Goal: Book appointment/travel/reservation

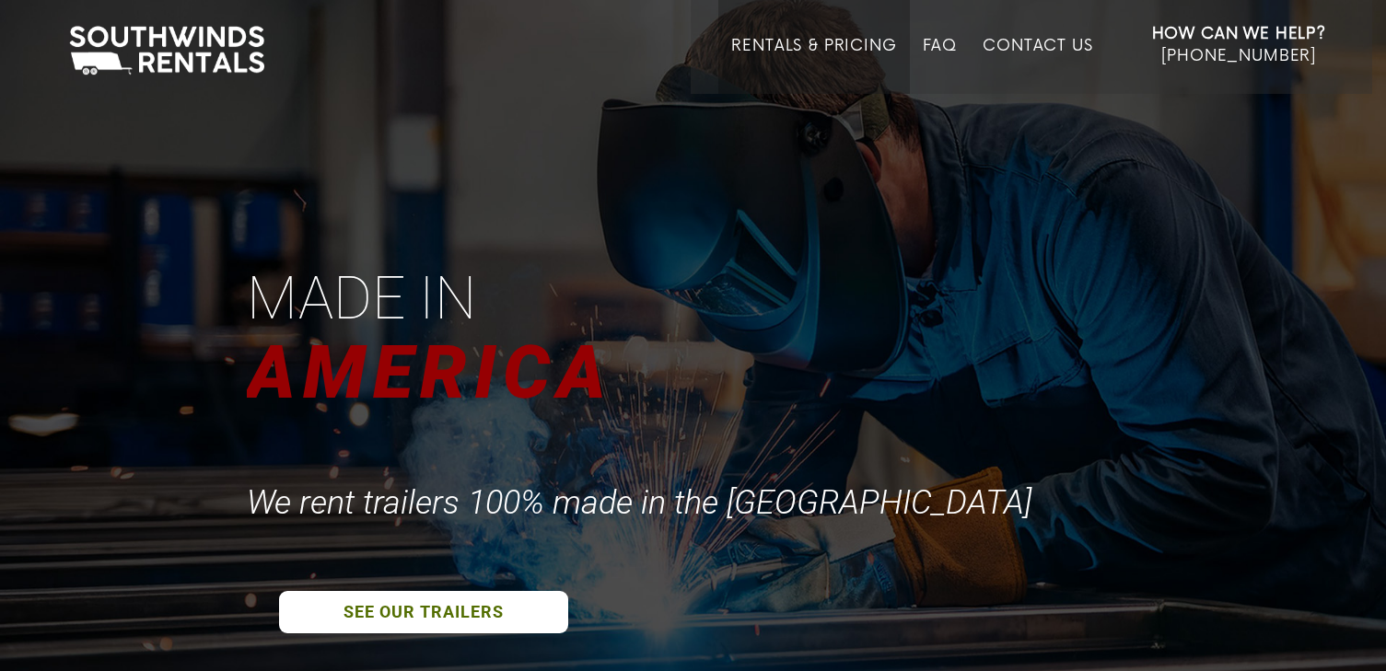
click at [862, 40] on link "Rentals & Pricing" at bounding box center [813, 65] width 165 height 57
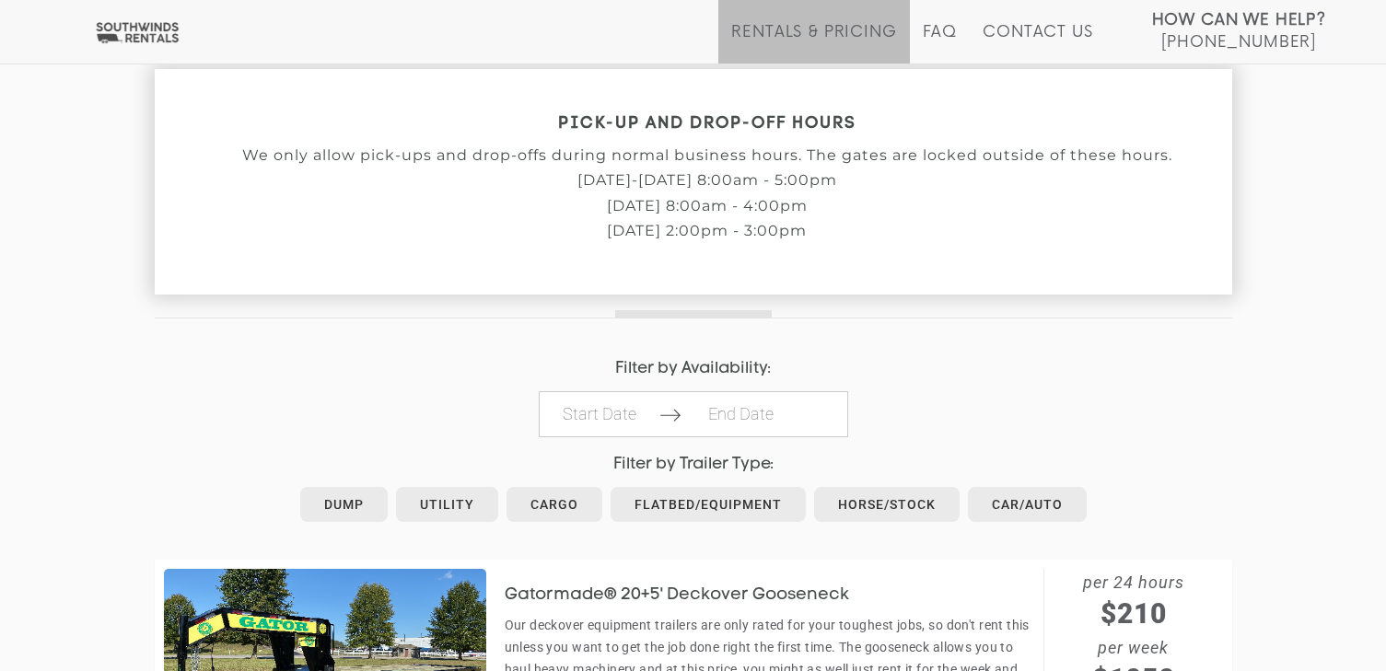
scroll to position [737, 0]
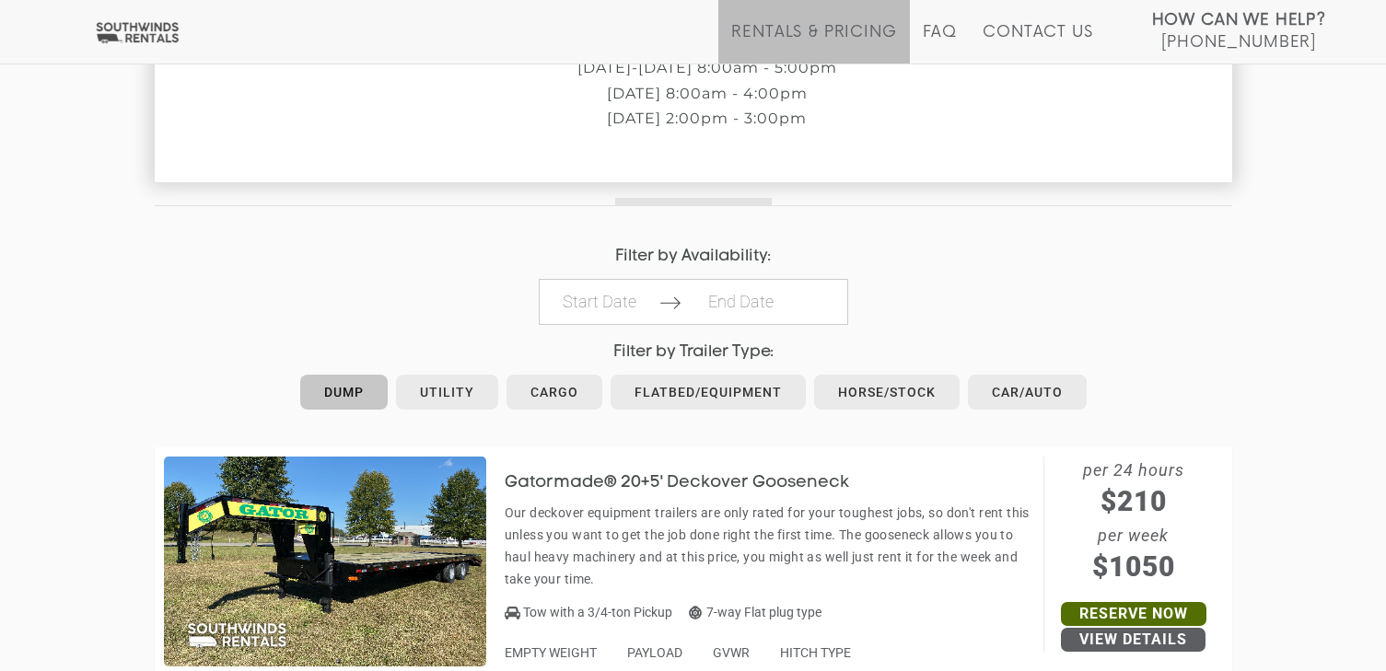
click at [359, 391] on link "Dump" at bounding box center [343, 392] width 87 height 35
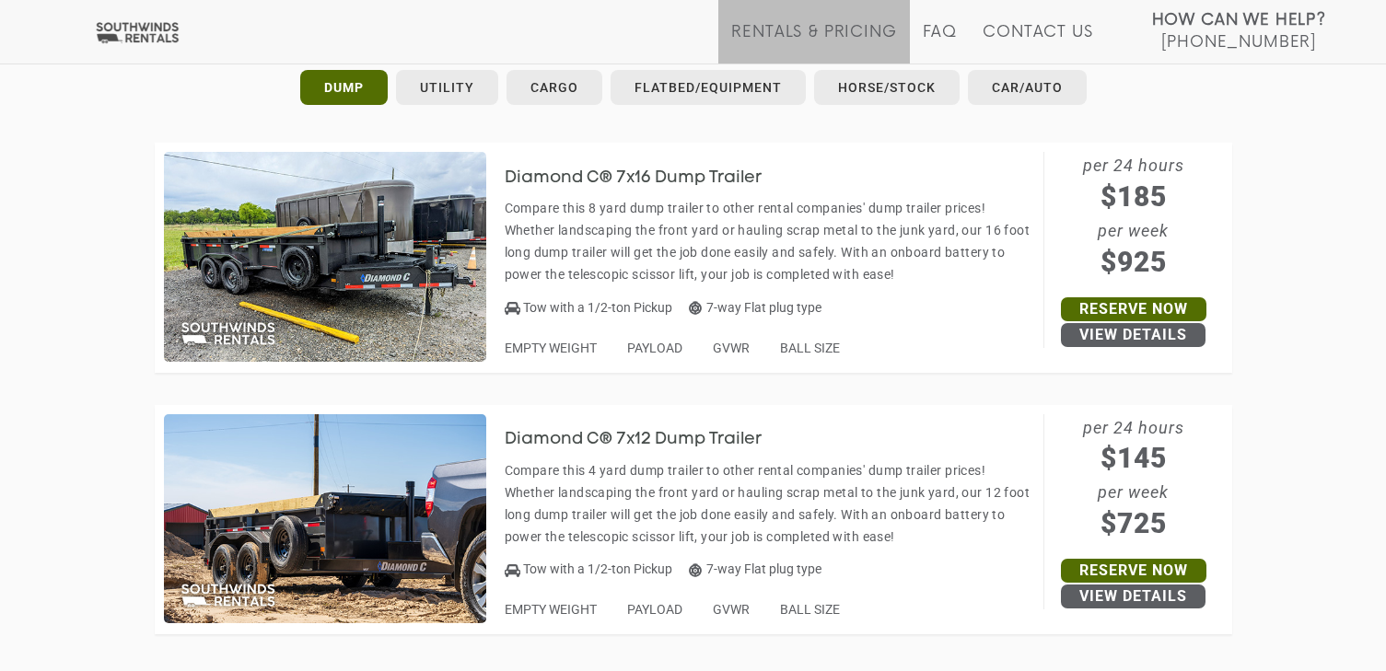
scroll to position [1013, 0]
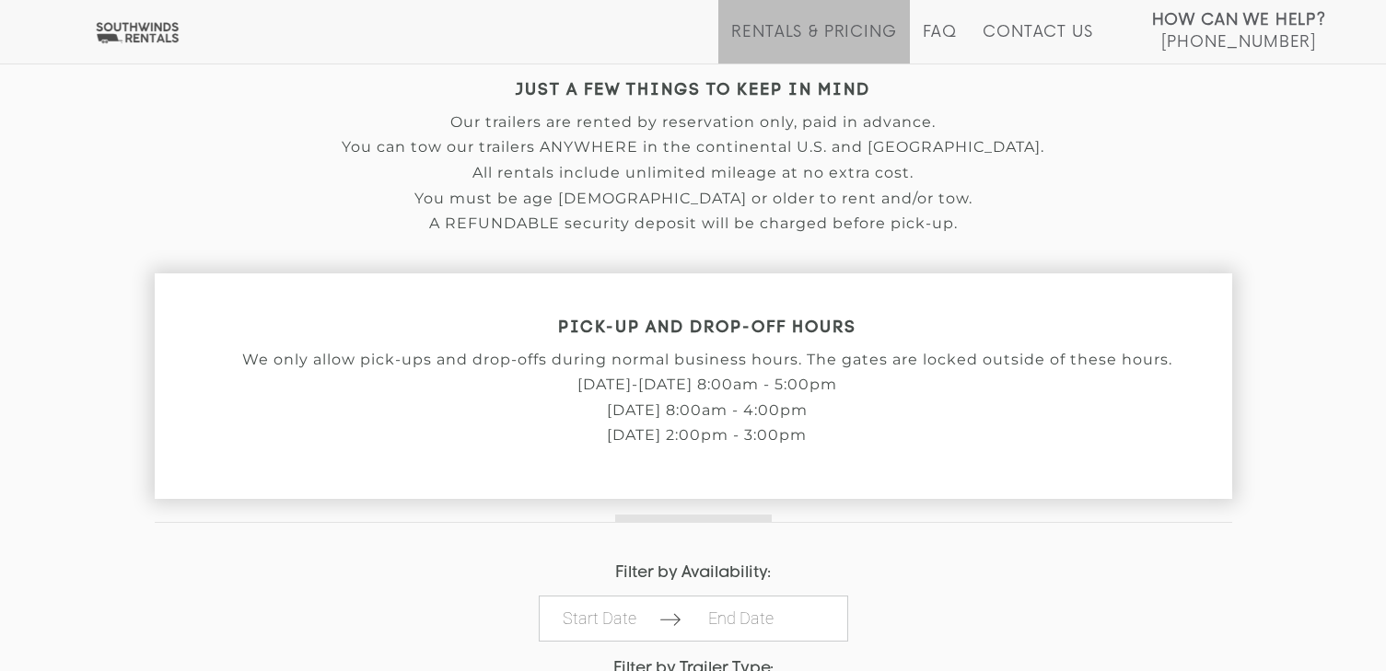
scroll to position [552, 0]
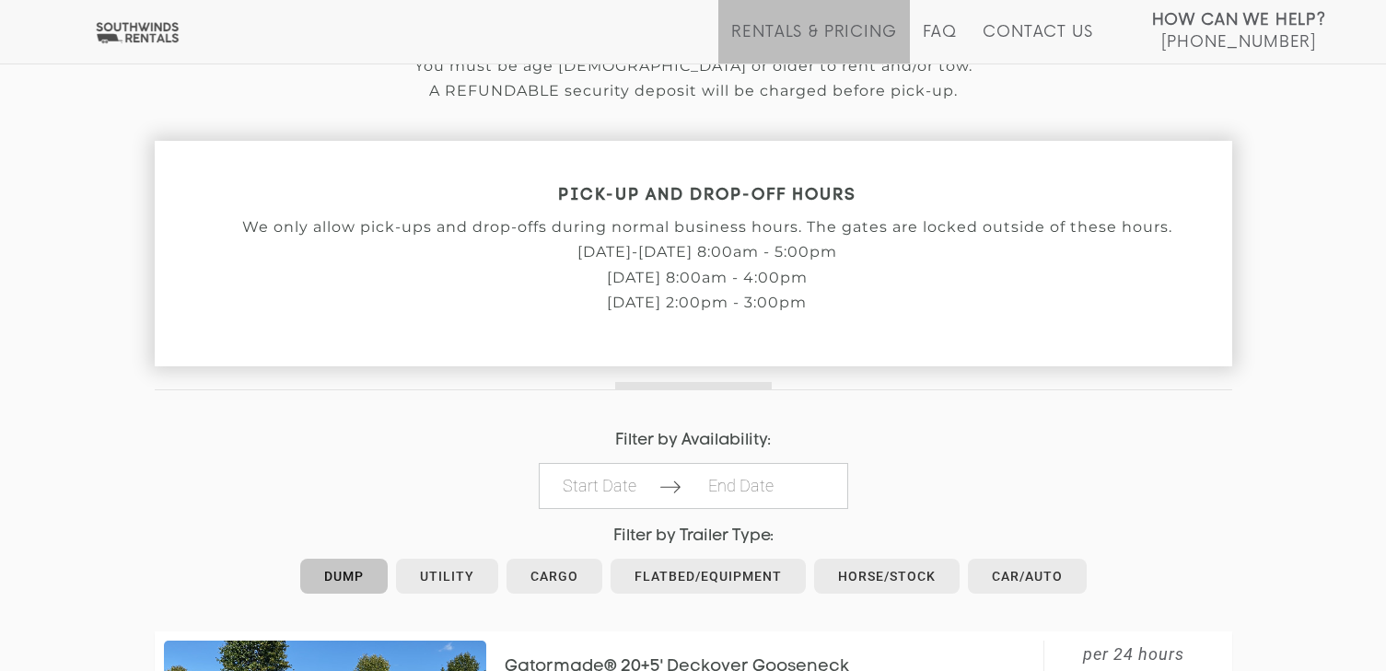
click at [322, 588] on link "Dump" at bounding box center [343, 576] width 87 height 35
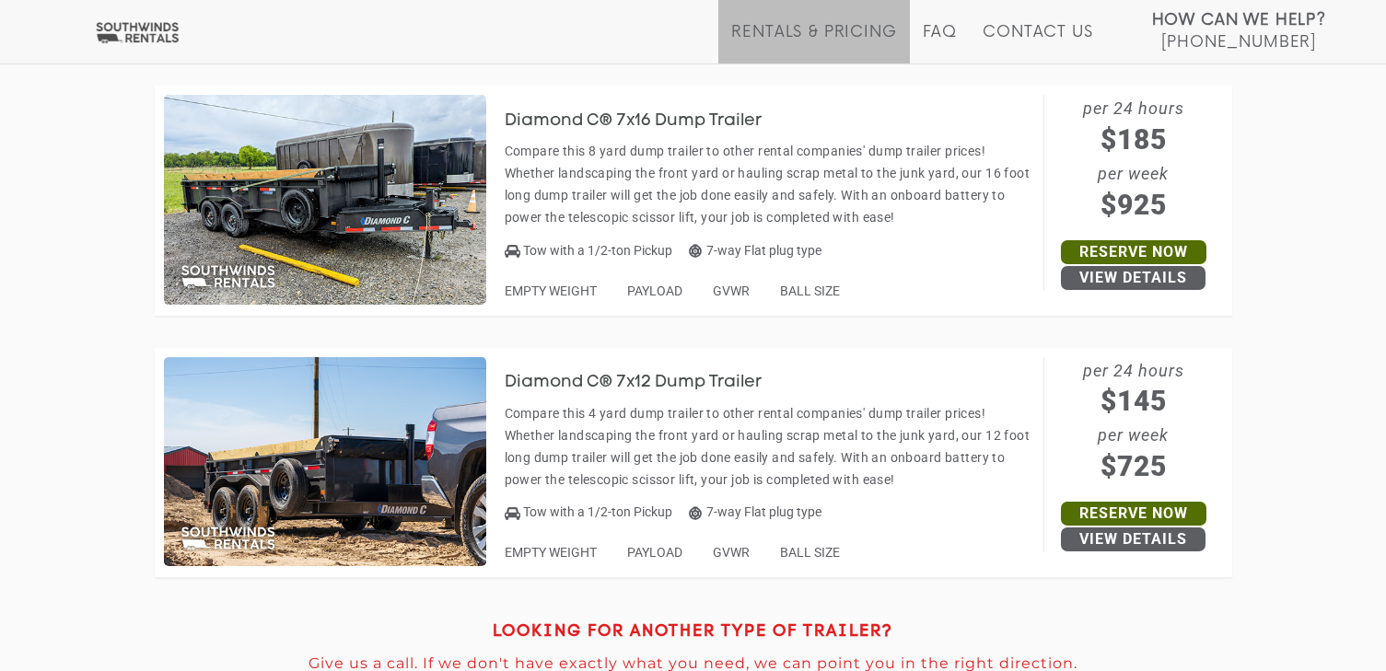
scroll to position [1105, 0]
